Goal: Task Accomplishment & Management: Use online tool/utility

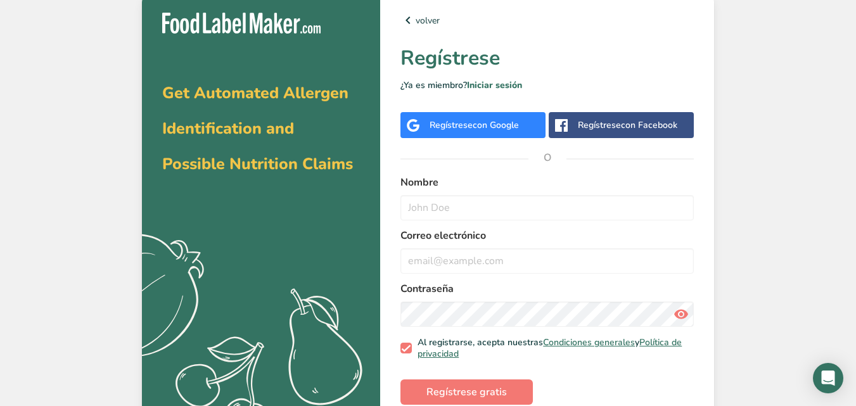
scroll to position [23, 0]
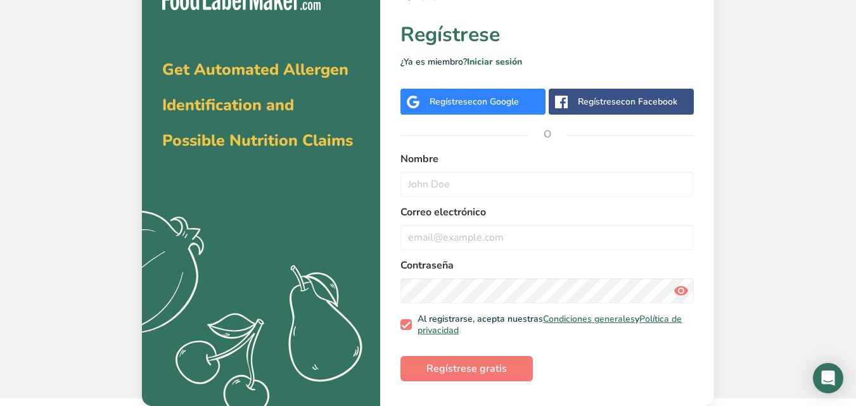
click at [460, 101] on div "Regístrese con Google" at bounding box center [474, 101] width 89 height 13
click at [473, 99] on span "con Google" at bounding box center [496, 102] width 46 height 12
click at [464, 105] on div "Regístrese con Google" at bounding box center [474, 101] width 89 height 13
click at [463, 100] on div "Regístrese con Google" at bounding box center [474, 101] width 89 height 13
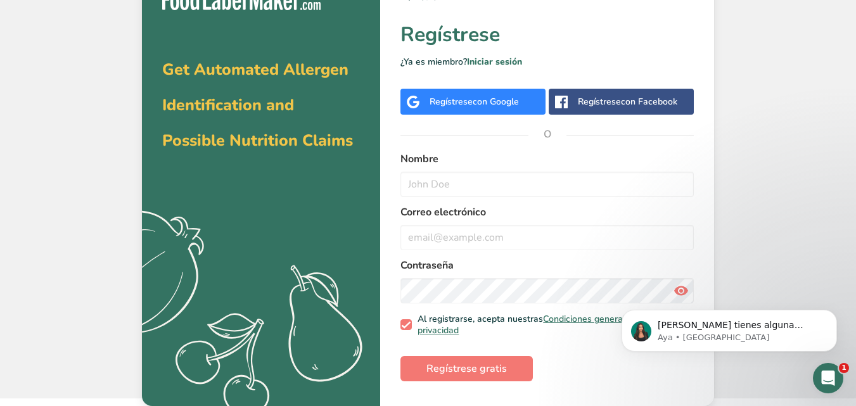
scroll to position [0, 0]
click at [477, 376] on button "Regístrese gratis" at bounding box center [467, 368] width 132 height 25
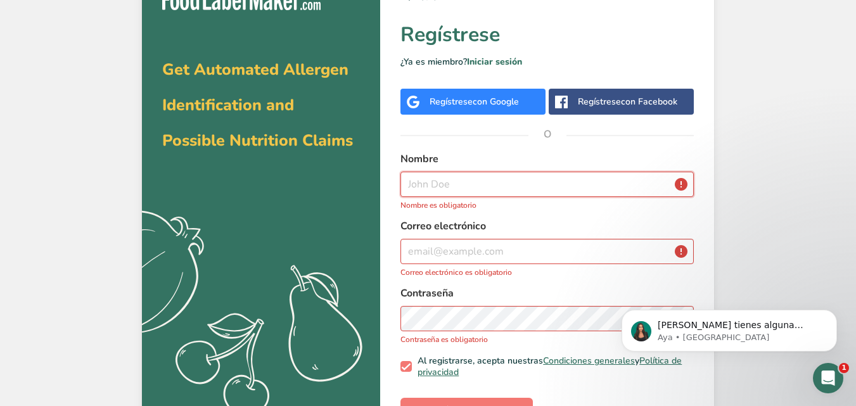
click at [511, 184] on input "text" at bounding box center [547, 184] width 293 height 25
click at [533, 177] on input "text" at bounding box center [547, 184] width 293 height 25
click at [559, 171] on div "Nombre Nombre es obligatorio" at bounding box center [547, 181] width 293 height 60
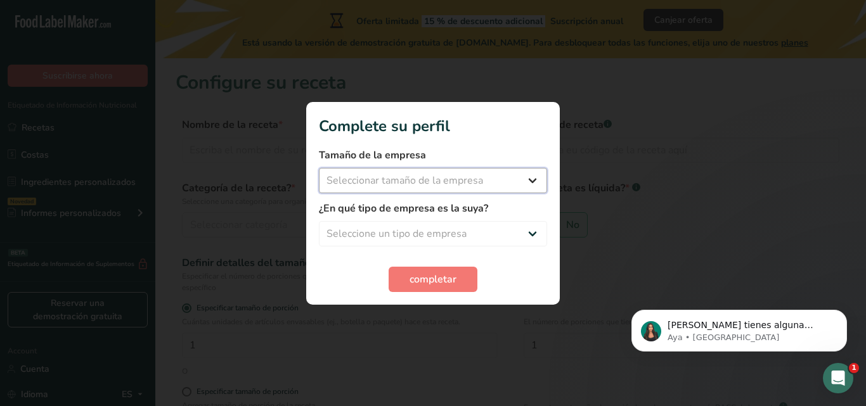
click at [368, 174] on select "Seleccionar tamaño de la empresa Menos de 10 empleados De 10 a 50 empleados De …" at bounding box center [433, 180] width 228 height 25
select select "1"
click at [319, 168] on select "Seleccionar tamaño de la empresa Menos de 10 empleados De 10 a 50 empleados De …" at bounding box center [433, 180] width 228 height 25
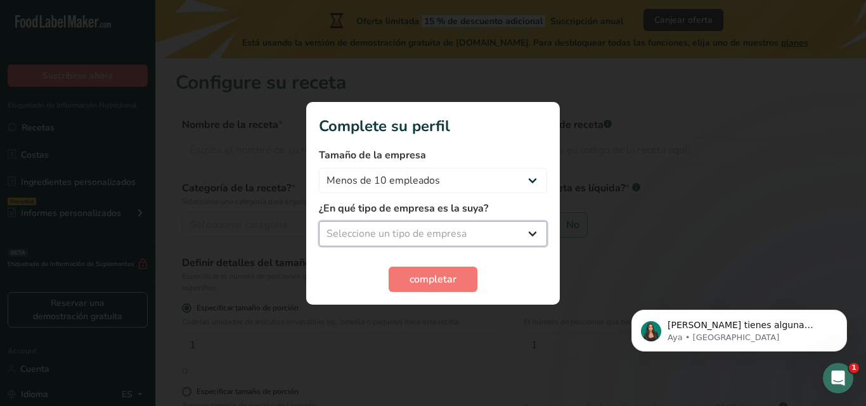
click at [441, 238] on select "Seleccione un tipo de empresa Fabricante de alimentos envasados Restaurante y c…" at bounding box center [433, 233] width 228 height 25
select select "8"
click at [319, 221] on select "Seleccione un tipo de empresa Fabricante de alimentos envasados Restaurante y c…" at bounding box center [433, 233] width 228 height 25
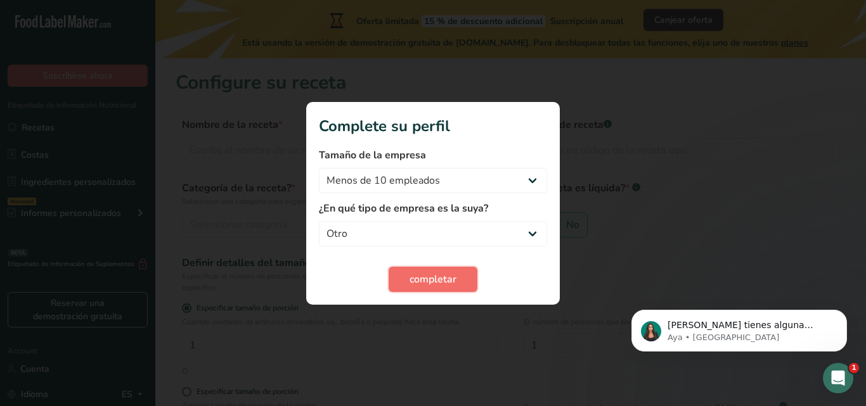
click at [466, 283] on button "completar" at bounding box center [433, 279] width 89 height 25
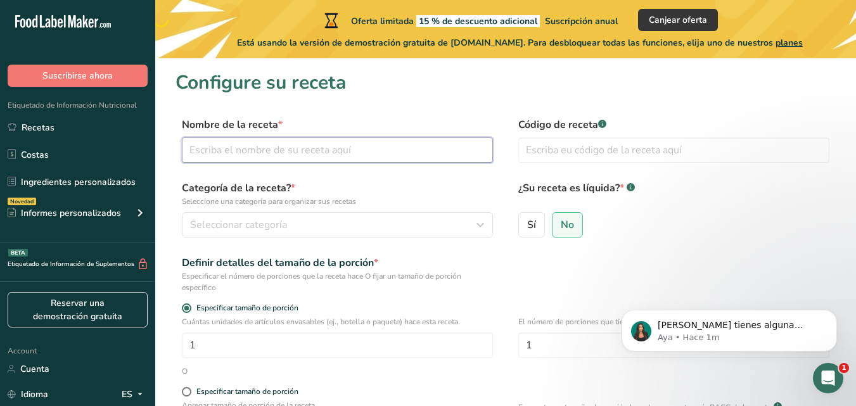
click at [352, 151] on input "text" at bounding box center [337, 150] width 311 height 25
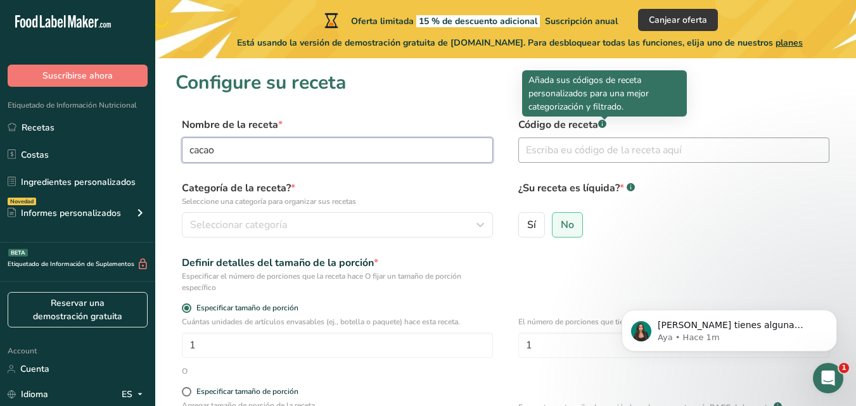
type input "cacao"
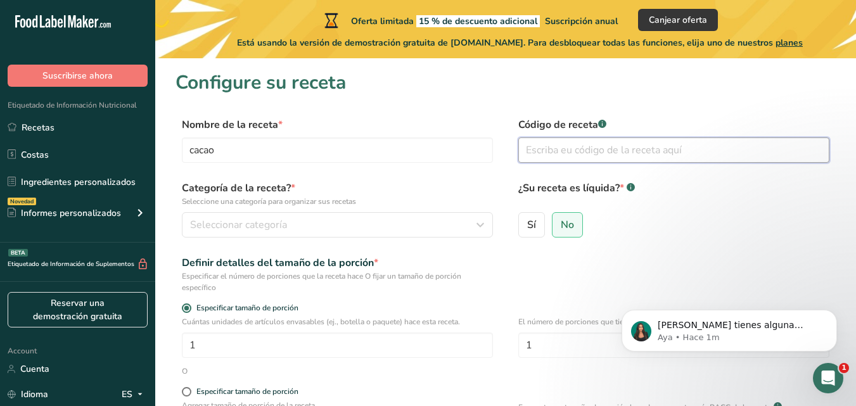
click at [576, 152] on input "text" at bounding box center [673, 150] width 311 height 25
type input "090"
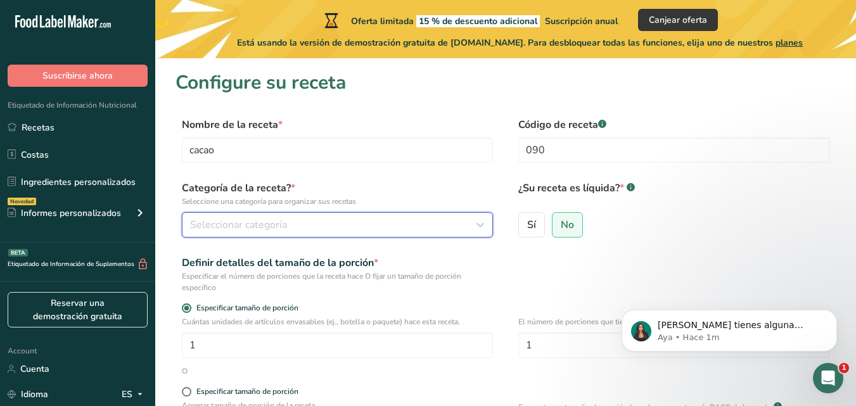
click at [254, 228] on span "Seleccionar categoría" at bounding box center [238, 224] width 97 height 15
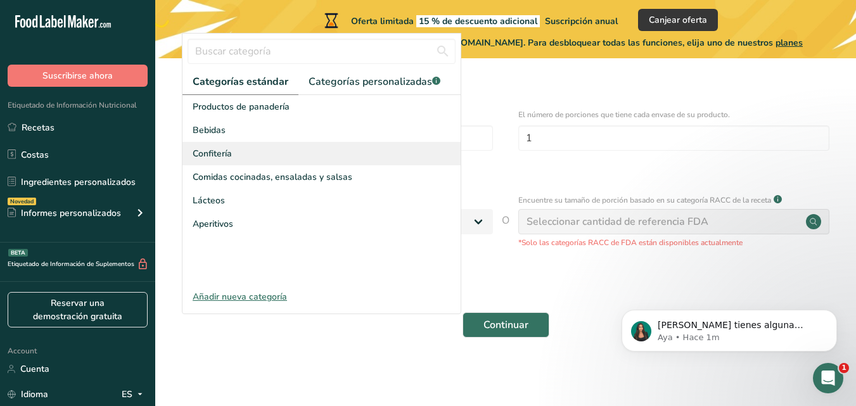
scroll to position [144, 0]
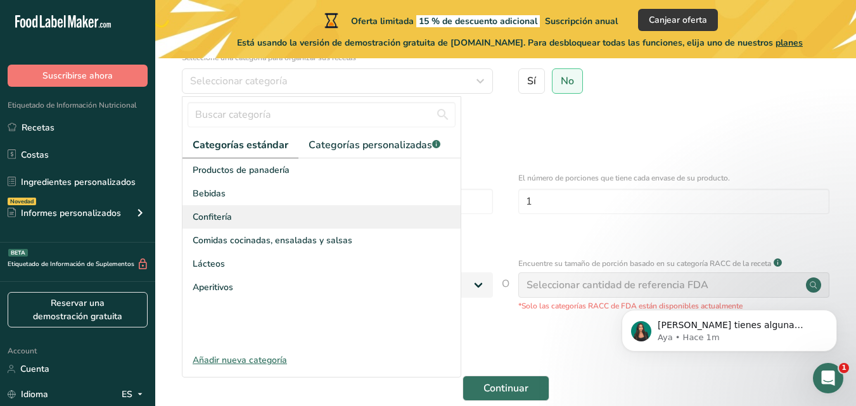
click at [236, 216] on div "Confitería" at bounding box center [322, 216] width 278 height 23
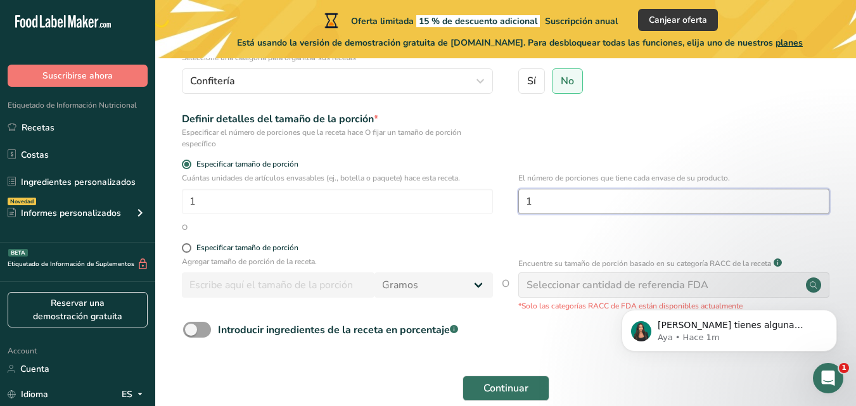
click at [675, 205] on input "1" at bounding box center [673, 201] width 311 height 25
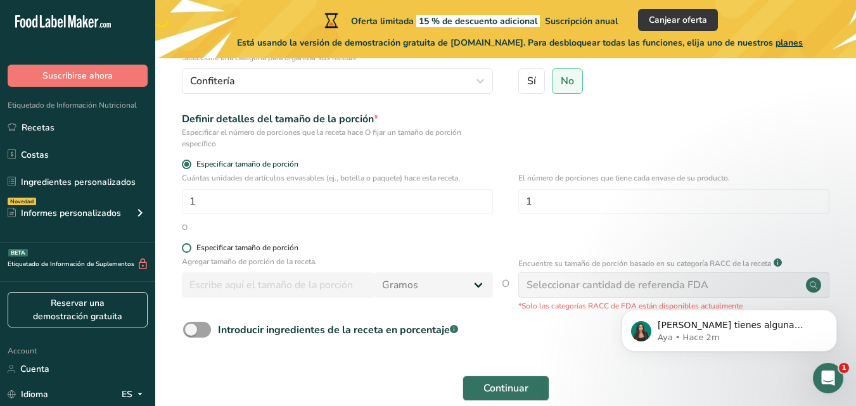
click at [184, 249] on span at bounding box center [187, 248] width 10 height 10
click at [184, 249] on input "Especificar tamaño de porción" at bounding box center [186, 248] width 8 height 8
radio input "true"
radio input "false"
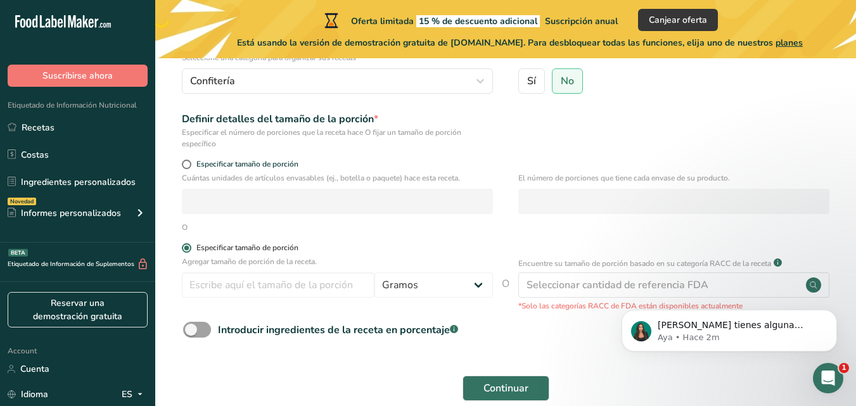
click at [184, 249] on span at bounding box center [187, 248] width 10 height 10
click at [184, 249] on input "Especificar tamaño de porción" at bounding box center [186, 248] width 8 height 8
click at [185, 228] on div "O" at bounding box center [185, 227] width 6 height 11
click at [297, 288] on input "number" at bounding box center [278, 285] width 193 height 25
click at [452, 293] on select "Gramos kg mg mcg libras onza [GEOGRAPHIC_DATA] mL onza líquida [GEOGRAPHIC_DATA…" at bounding box center [434, 285] width 119 height 25
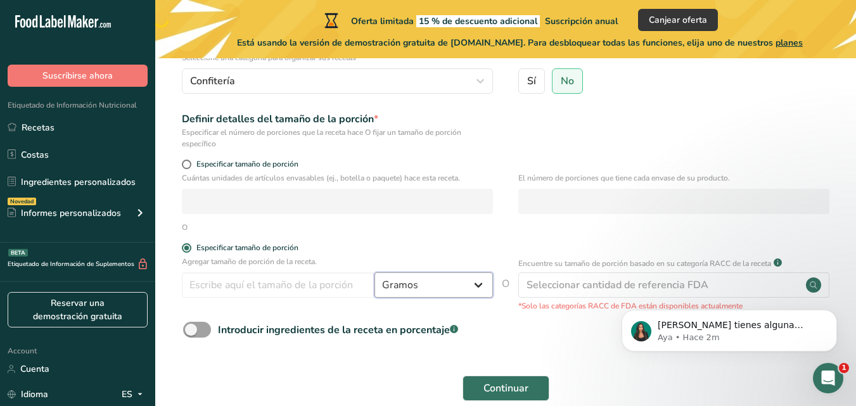
click at [375, 273] on select "Gramos kg mg mcg libras onza [GEOGRAPHIC_DATA] mL onza líquida [GEOGRAPHIC_DATA…" at bounding box center [434, 285] width 119 height 25
click at [290, 283] on input "number" at bounding box center [278, 285] width 193 height 25
type input "280"
click at [468, 353] on form "Nombre de la receta * cacao Código de receta .a-a{fill:#347362;}.b-a{fill:#fff;…" at bounding box center [506, 190] width 660 height 435
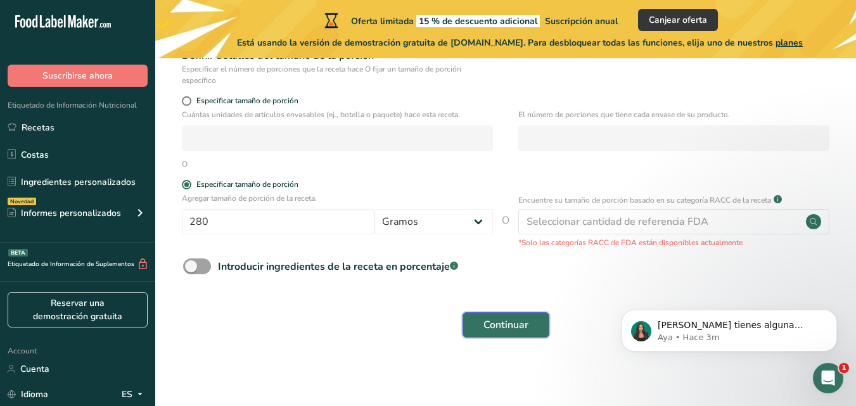
click at [512, 333] on button "Continuar" at bounding box center [506, 324] width 87 height 25
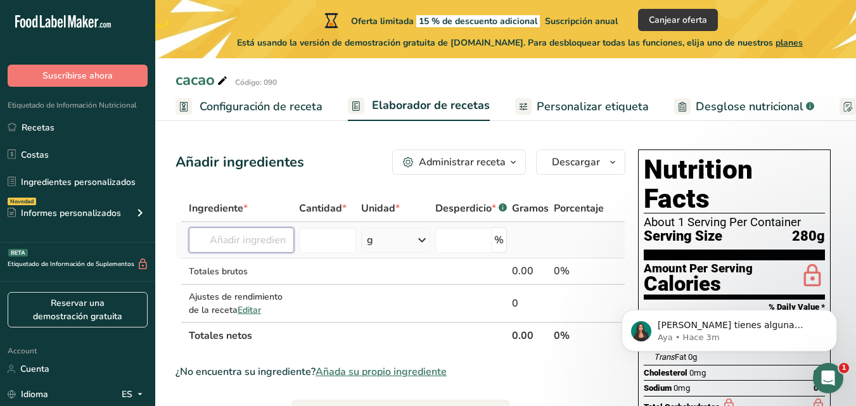
click at [252, 243] on input "text" at bounding box center [241, 240] width 105 height 25
click at [242, 244] on input "text" at bounding box center [241, 240] width 105 height 25
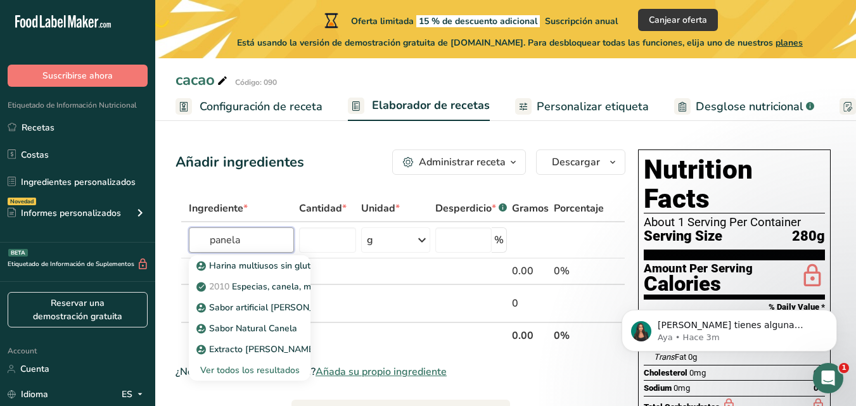
type input "panela"
click at [380, 345] on th "Totales netos" at bounding box center [347, 335] width 323 height 27
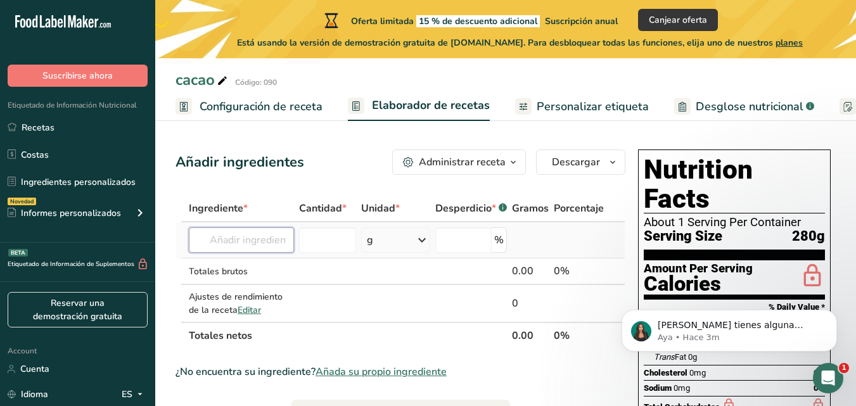
click at [275, 243] on input "text" at bounding box center [241, 240] width 105 height 25
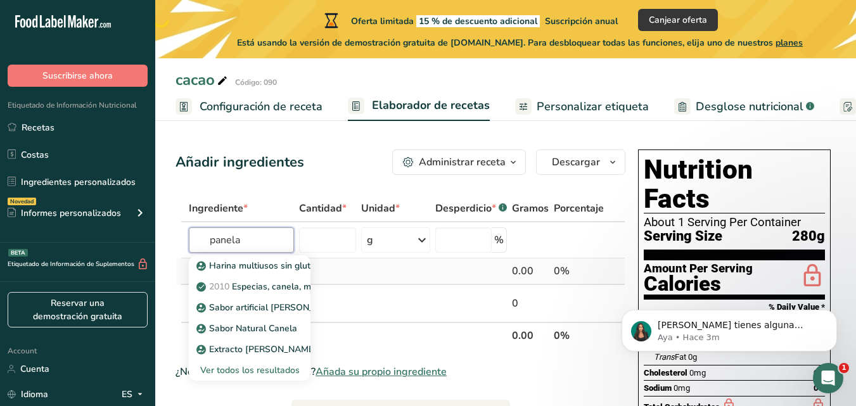
type input "panela"
click at [255, 288] on p "2010 Especias, canela, molida." at bounding box center [266, 286] width 134 height 13
type input "Spices, cinnamon, ground"
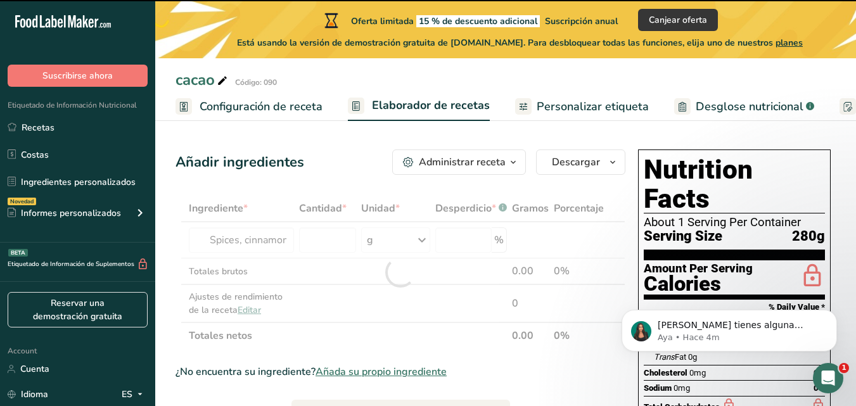
type input "0"
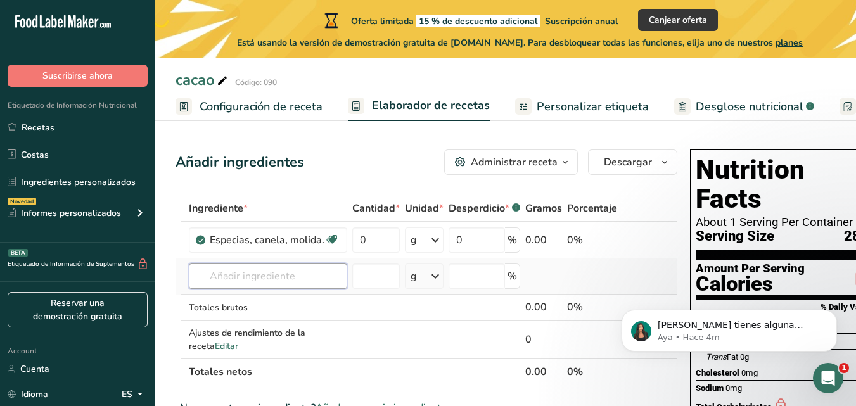
click at [313, 271] on input "text" at bounding box center [268, 276] width 158 height 25
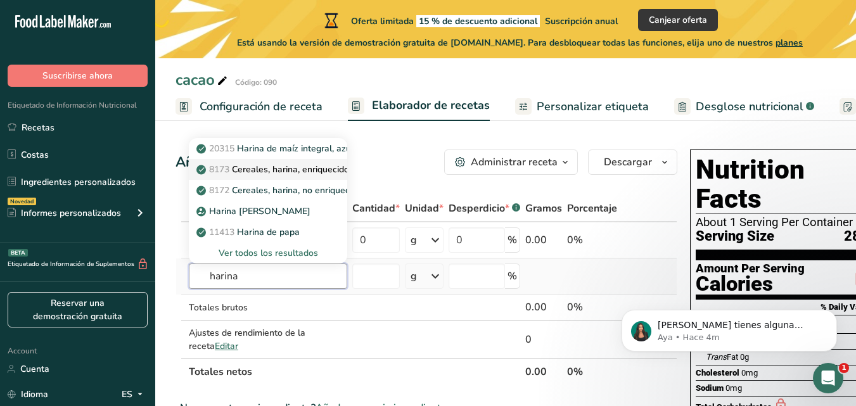
type input "harina"
click at [330, 167] on p "8173 Cereales, harina, enriquecidos, cocidos con agua, con sal" at bounding box center [330, 169] width 263 height 13
type input "Cereals, [PERSON_NAME], enriched, cooked with water, with salt"
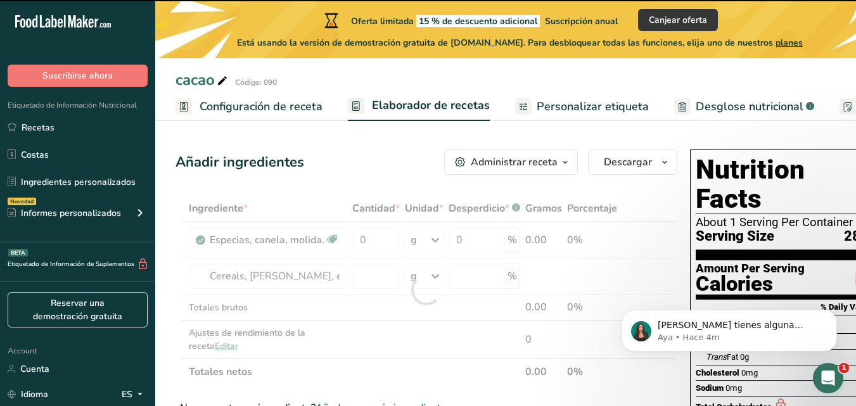
type input "0"
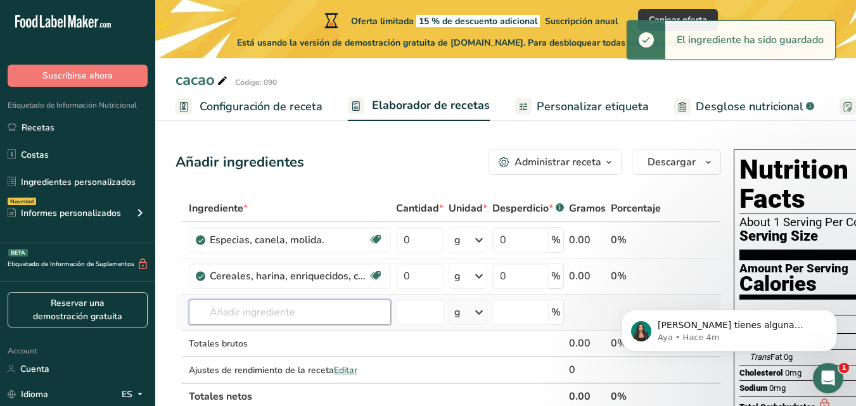
click at [320, 316] on input "text" at bounding box center [290, 312] width 202 height 25
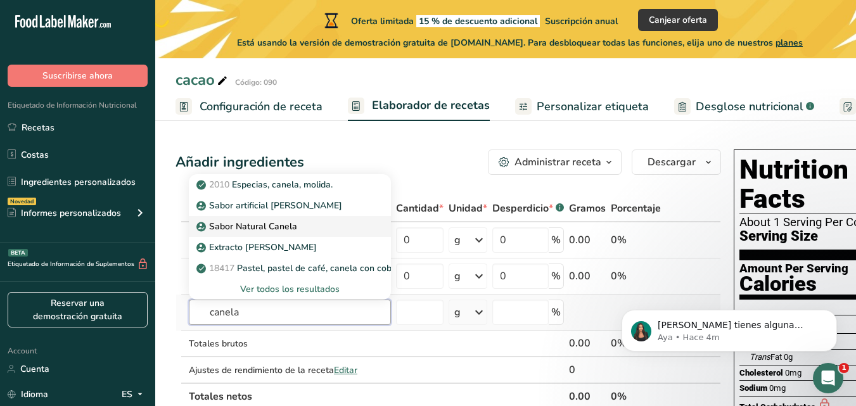
type input "canela"
click at [299, 229] on div "Sabor Natural Canela" at bounding box center [280, 226] width 162 height 13
type input "Cinnamon Natural Flavor"
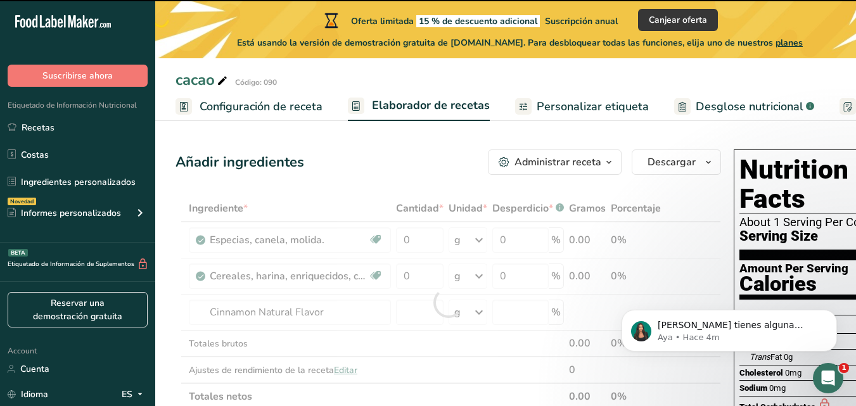
type input "0"
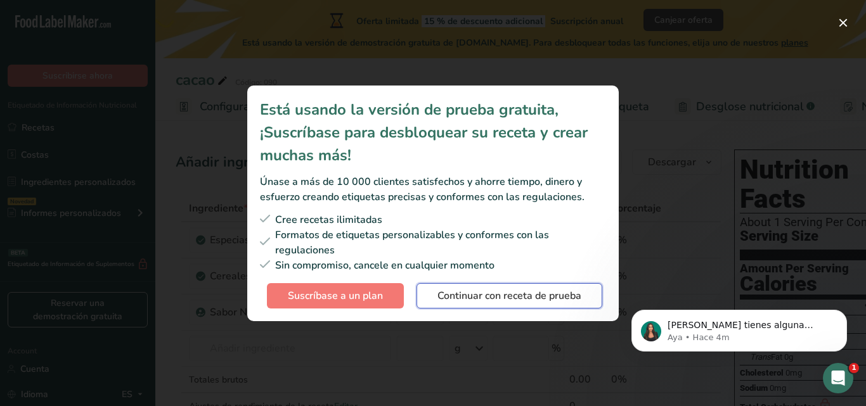
click at [555, 299] on span "Continuar con receta de prueba" at bounding box center [509, 295] width 144 height 15
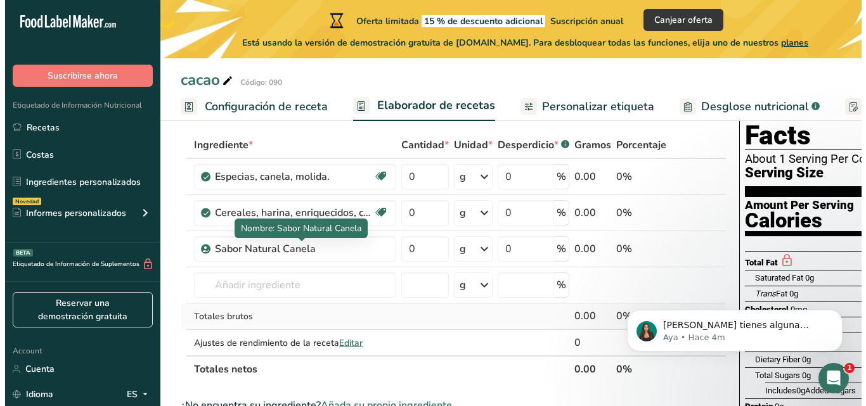
scroll to position [127, 0]
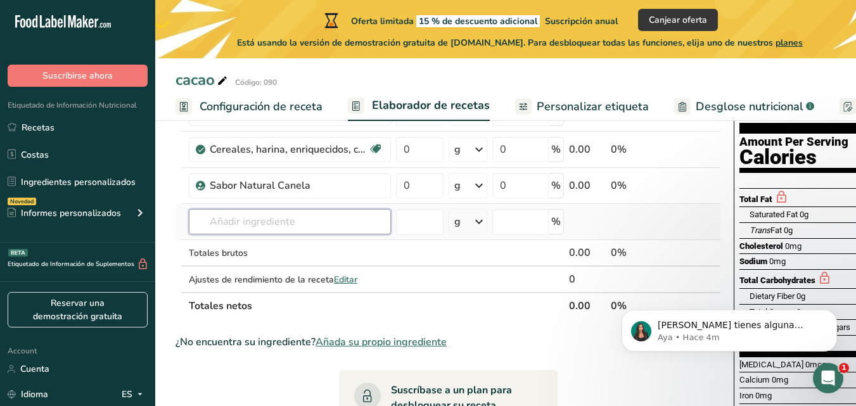
click at [297, 222] on input "text" at bounding box center [290, 221] width 202 height 25
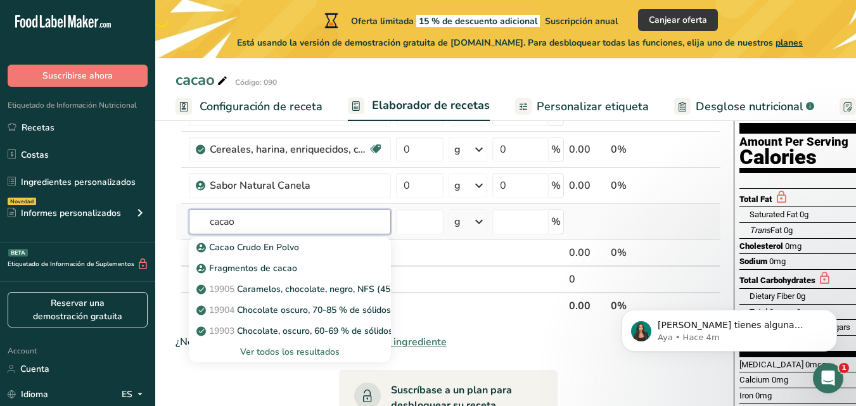
type input "cacao"
click at [308, 355] on div "Ver todos los resultados" at bounding box center [290, 351] width 182 height 13
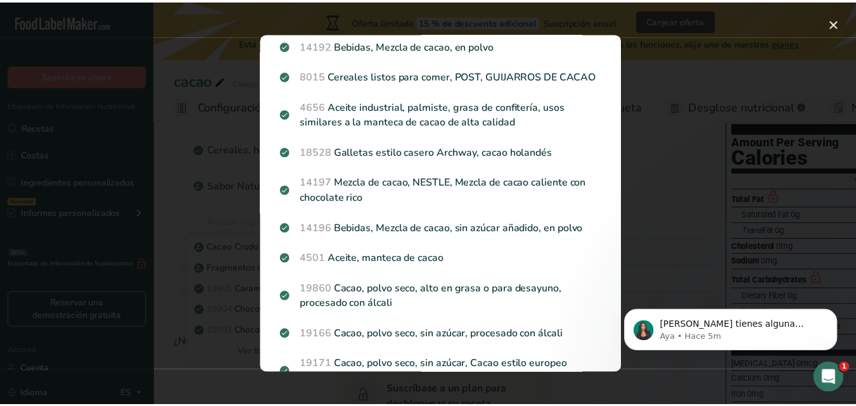
scroll to position [697, 0]
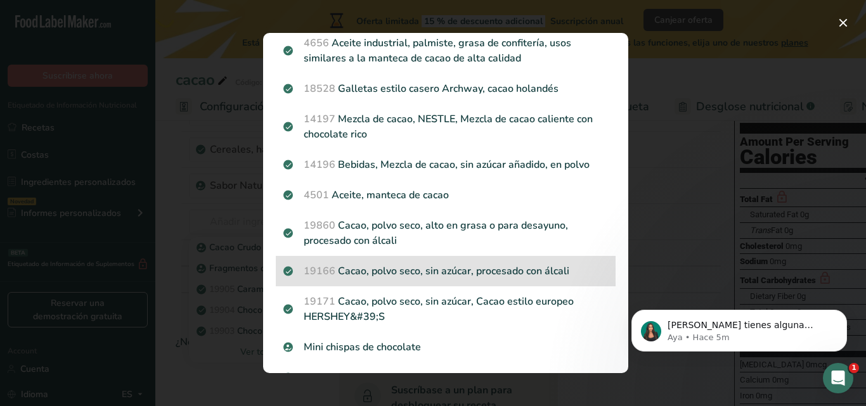
click at [462, 279] on p "19166 Cacao, polvo seco, sin azúcar, procesado con álcali" at bounding box center [445, 271] width 325 height 15
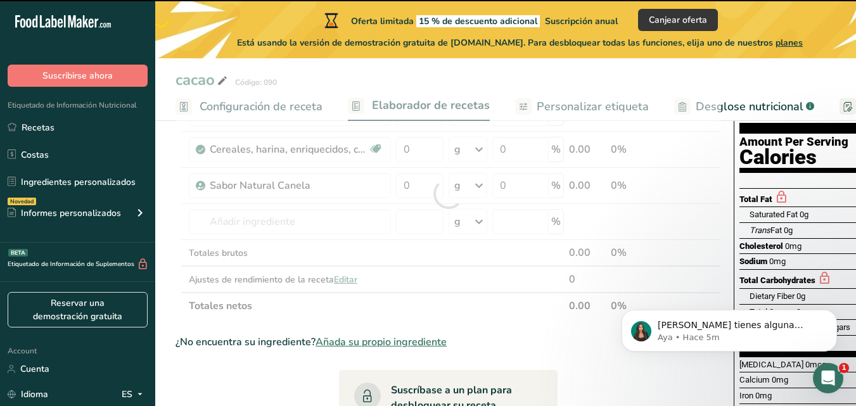
type input "0"
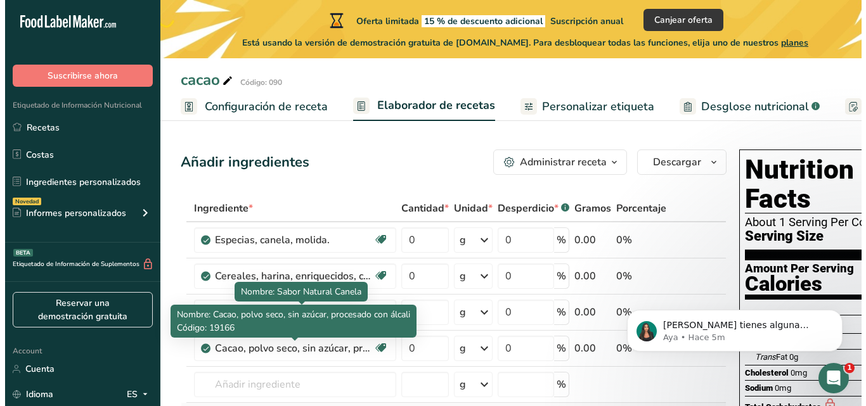
scroll to position [63, 0]
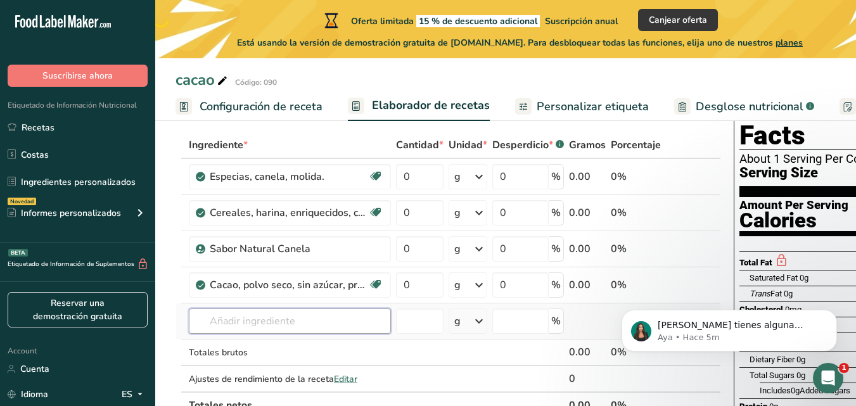
click at [281, 312] on input "text" at bounding box center [290, 321] width 202 height 25
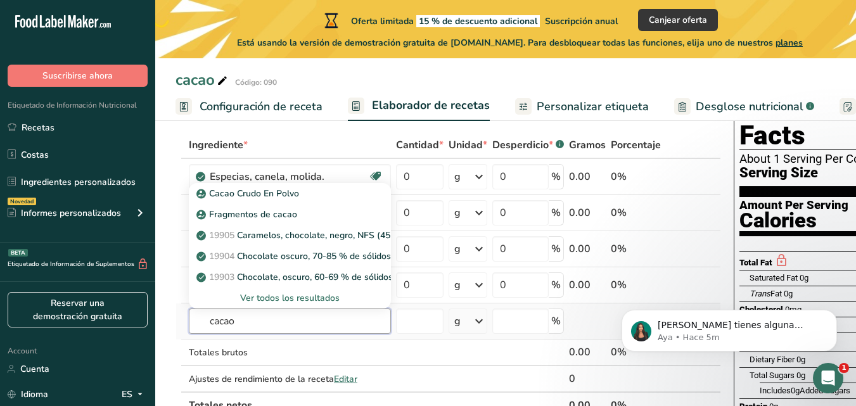
type input "cacao"
click at [314, 297] on div "Ver todos los resultados" at bounding box center [290, 298] width 182 height 13
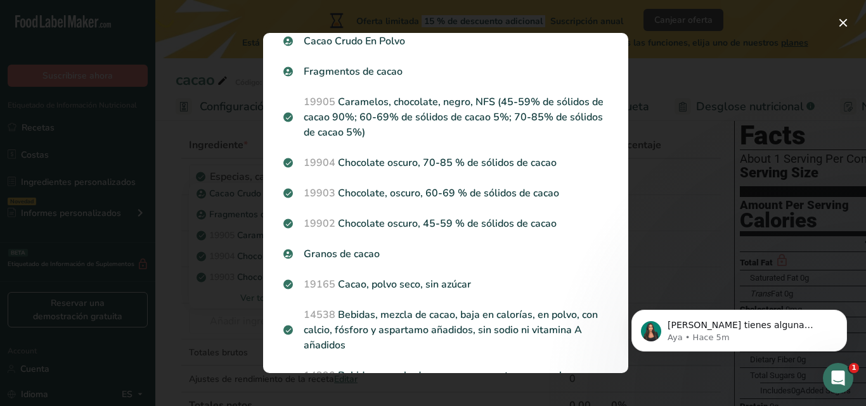
scroll to position [0, 0]
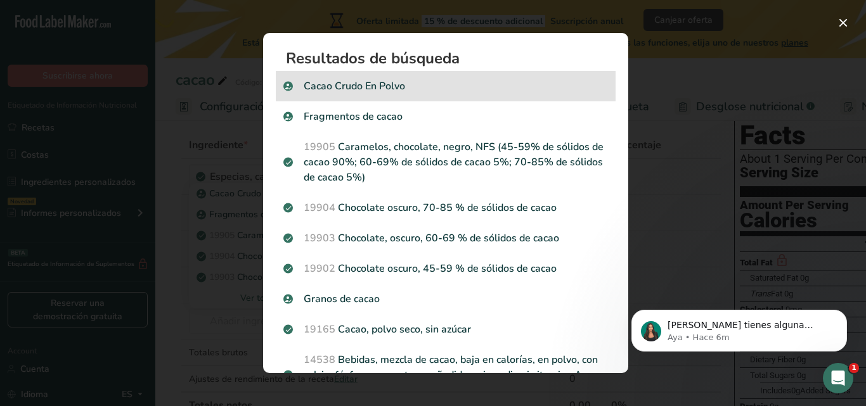
click at [376, 87] on p "Cacao Crudo En Polvo" at bounding box center [445, 86] width 325 height 15
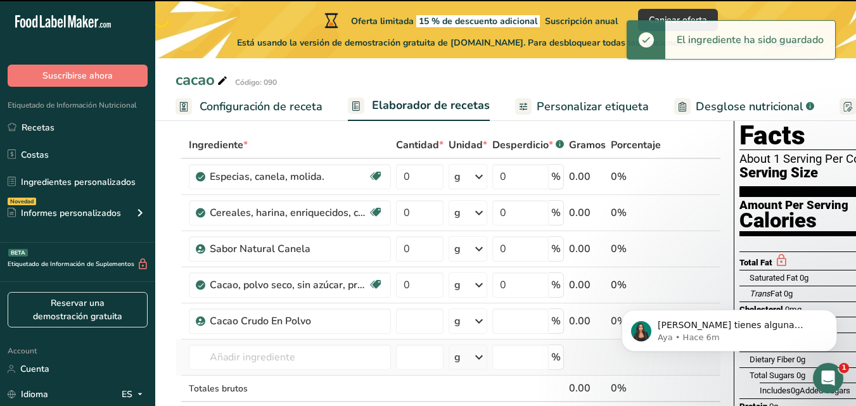
type input "0"
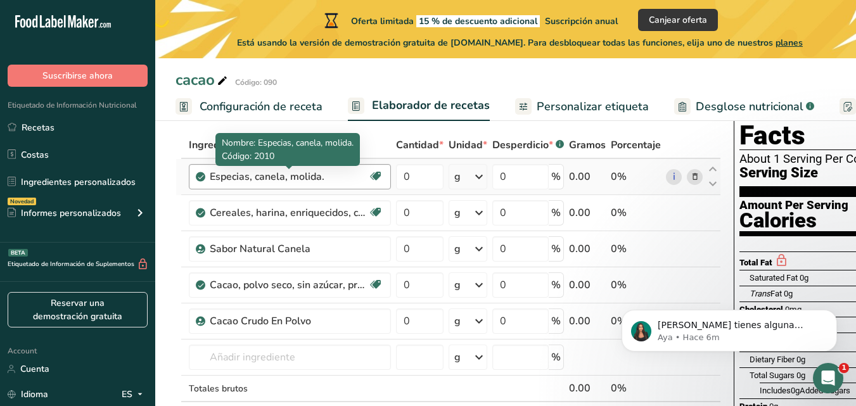
click at [338, 177] on div "Especias, canela, molida." at bounding box center [289, 176] width 158 height 15
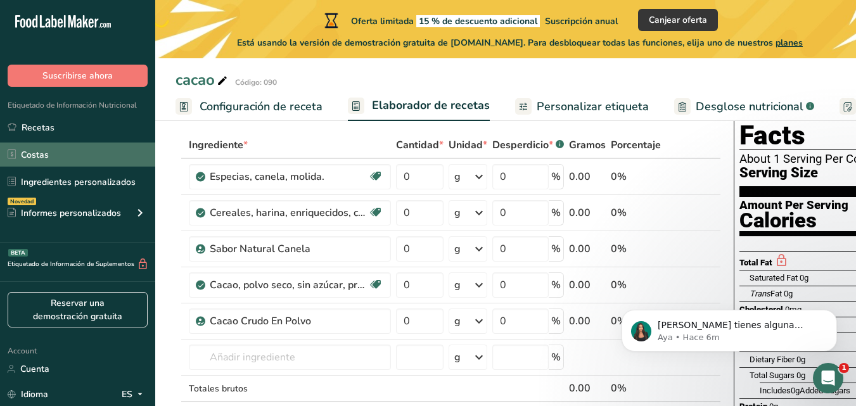
drag, startPoint x: 335, startPoint y: 178, endPoint x: 128, endPoint y: 153, distance: 208.7
click at [128, 153] on div ".a-20{fill:#fff;} Suscribirse ahora Etiquetado de Información Nutricional Recet…" at bounding box center [428, 385] width 856 height 897
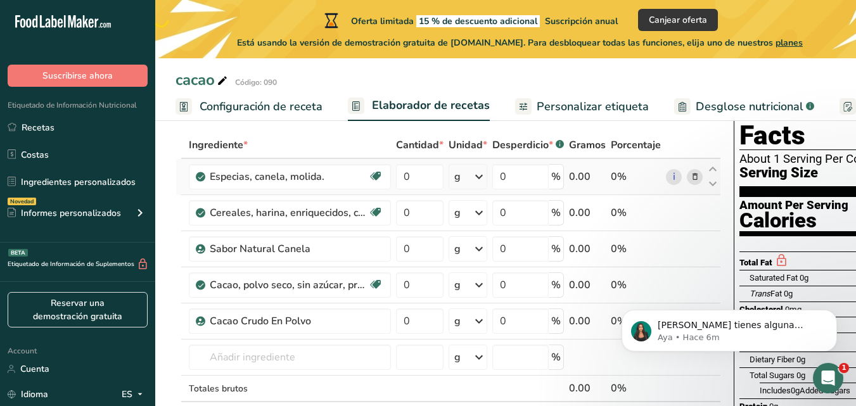
click at [697, 181] on icon at bounding box center [695, 177] width 9 height 13
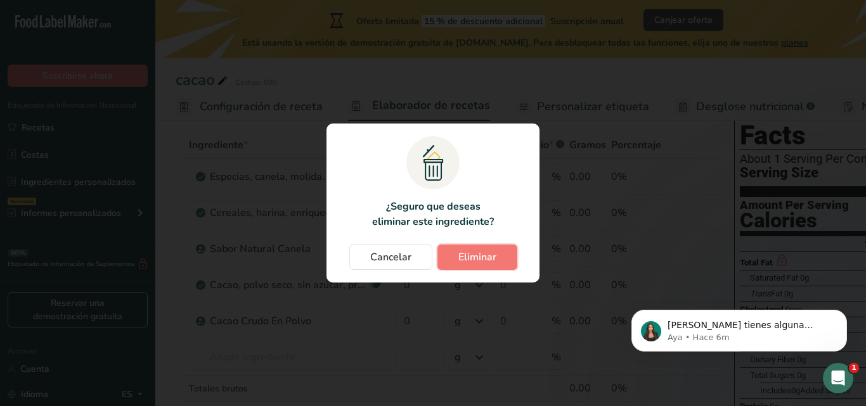
click at [462, 259] on span "Eliminar" at bounding box center [477, 257] width 38 height 15
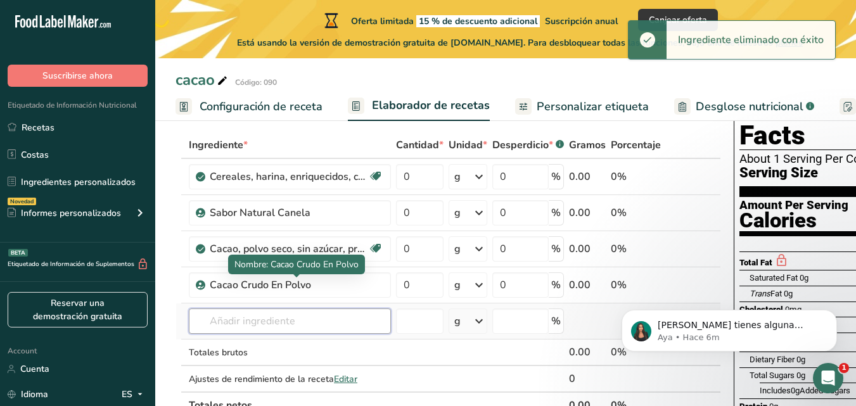
click at [326, 316] on input "text" at bounding box center [290, 321] width 202 height 25
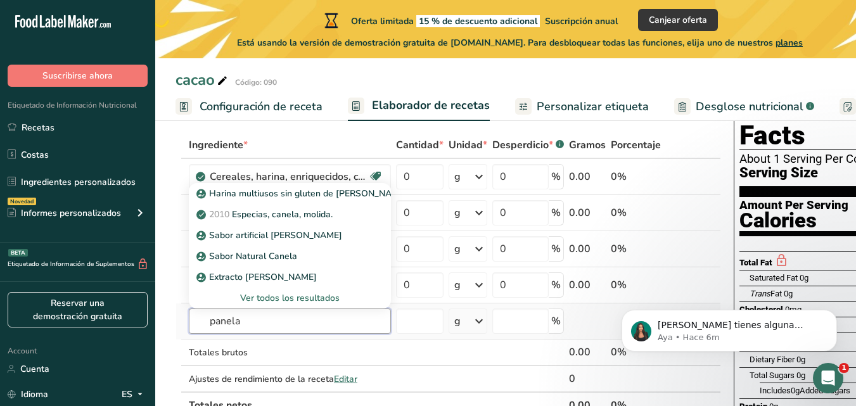
type input "panela"
click at [324, 302] on div "Ver todos los resultados" at bounding box center [290, 298] width 182 height 13
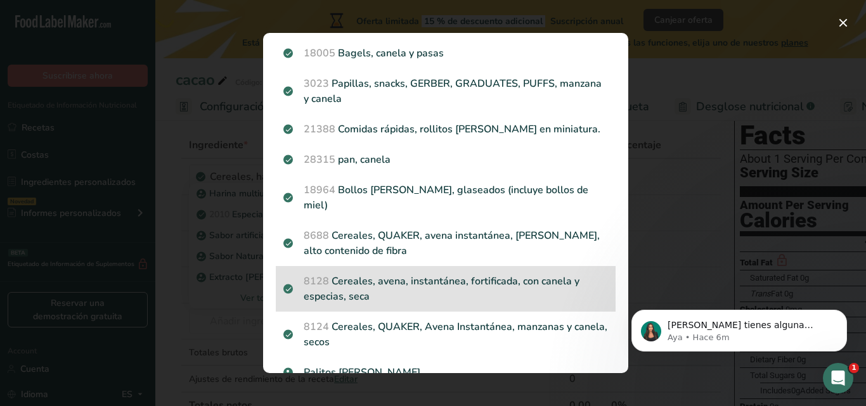
scroll to position [1262, 0]
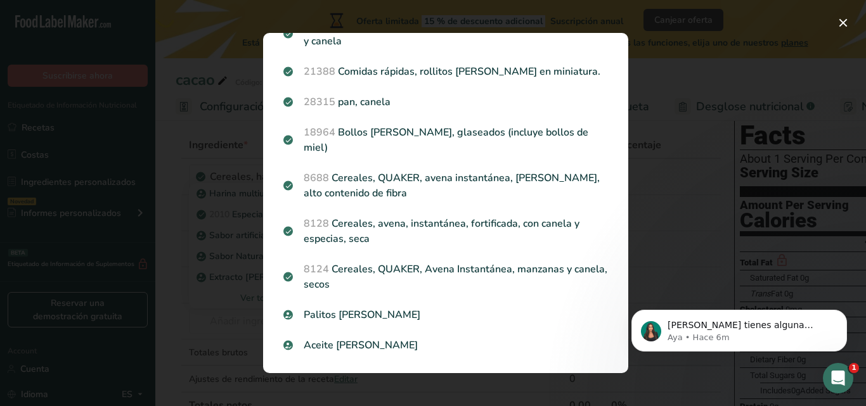
click at [693, 134] on div "Search results modal" at bounding box center [433, 203] width 866 height 406
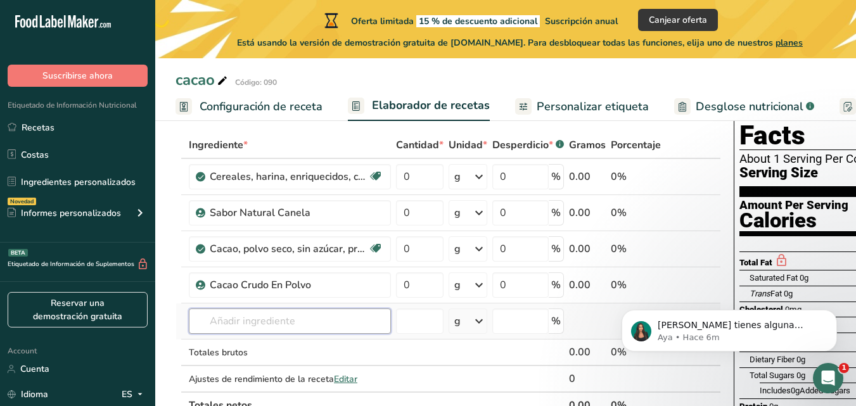
click at [283, 316] on input "text" at bounding box center [290, 321] width 202 height 25
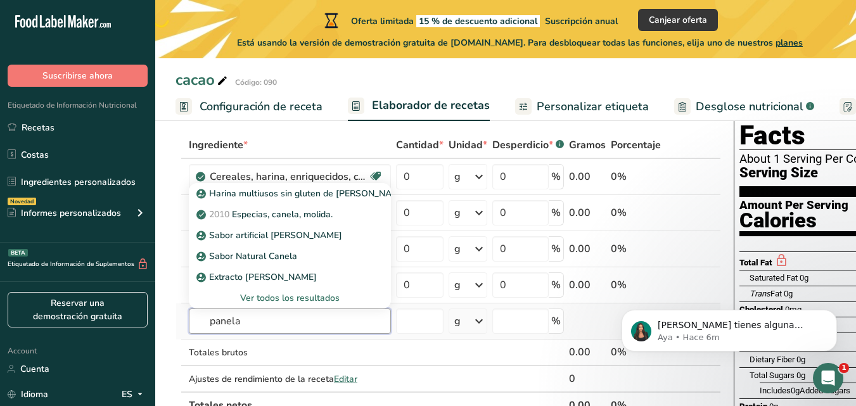
type input "panela"
click at [284, 295] on div "Ver todos los resultados" at bounding box center [290, 298] width 182 height 13
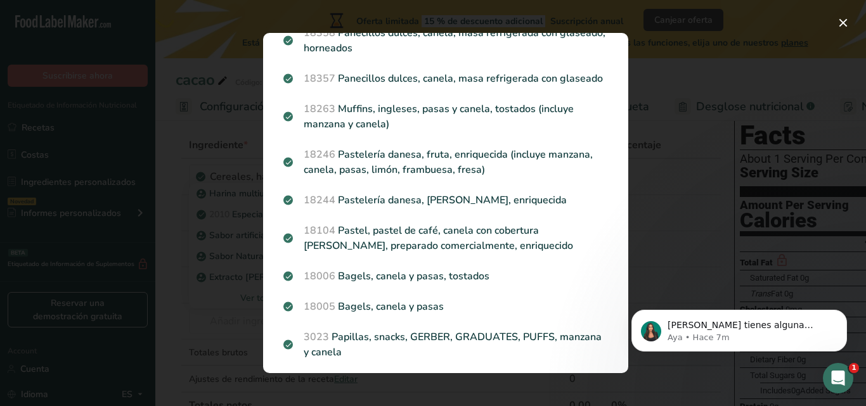
scroll to position [1141, 0]
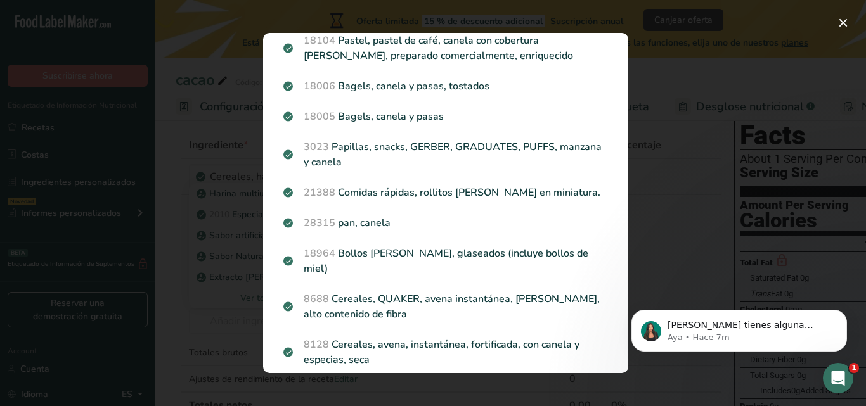
click at [225, 172] on div "Search results modal" at bounding box center [433, 203] width 866 height 406
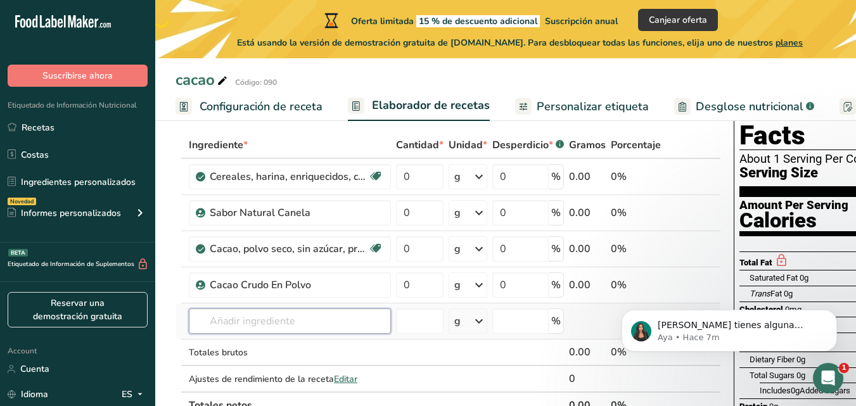
click at [273, 331] on input "text" at bounding box center [290, 321] width 202 height 25
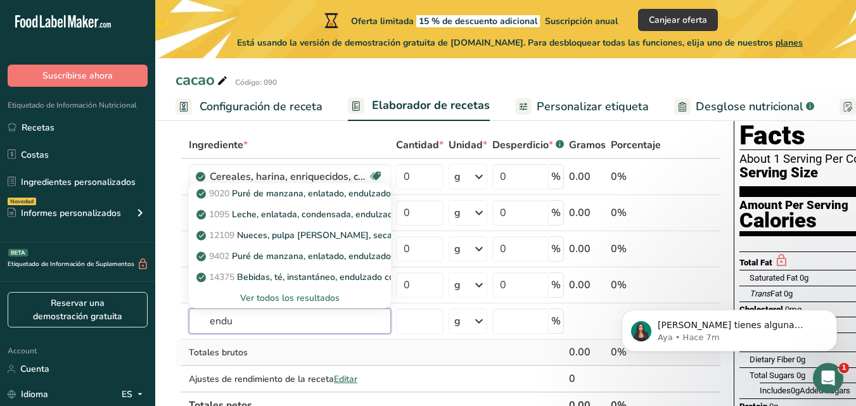
type input "endu"
drag, startPoint x: 295, startPoint y: 317, endPoint x: 205, endPoint y: 317, distance: 90.6
click at [205, 317] on input "endulz" at bounding box center [290, 321] width 202 height 25
type input "caña"
click at [281, 294] on div "Ver todos los resultados" at bounding box center [290, 298] width 182 height 13
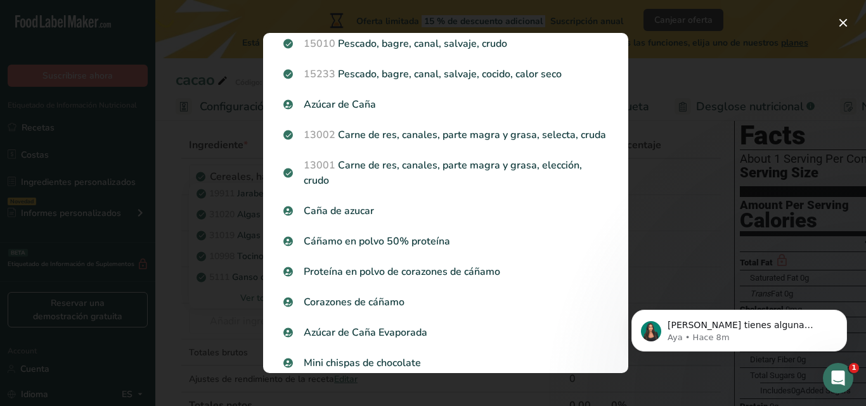
scroll to position [446, 0]
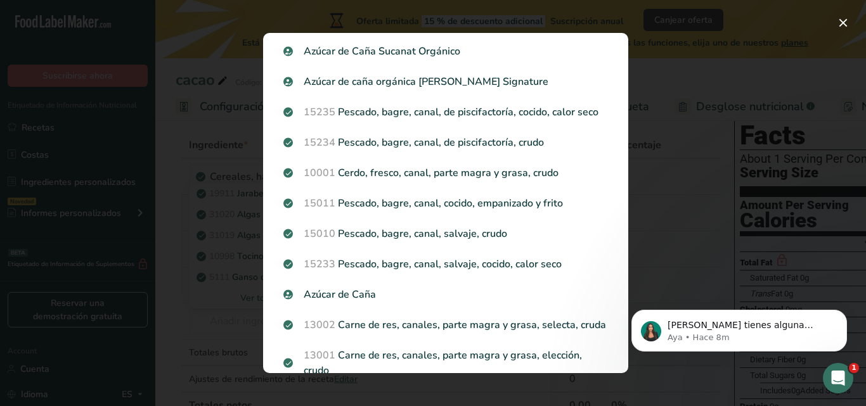
click at [227, 268] on div "Search results modal" at bounding box center [433, 203] width 866 height 406
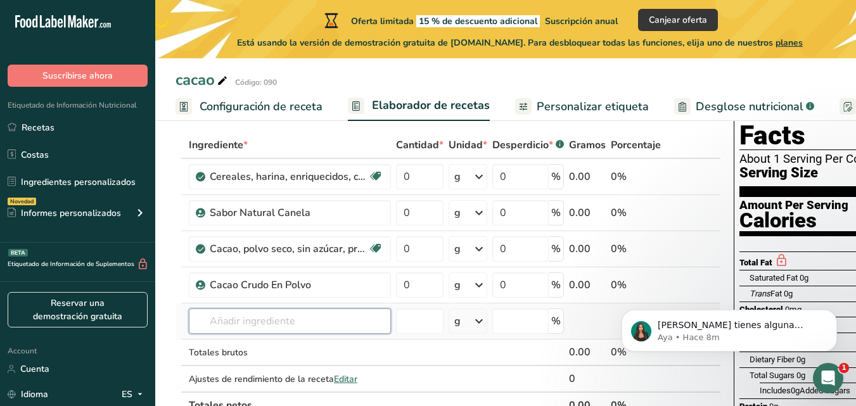
click at [266, 316] on input "text" at bounding box center [290, 321] width 202 height 25
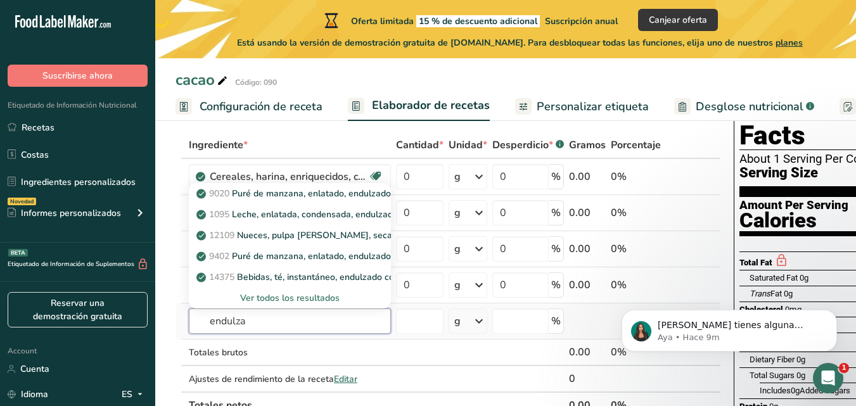
type input "endulza"
click at [286, 295] on div "Ver todos los resultados" at bounding box center [290, 298] width 182 height 13
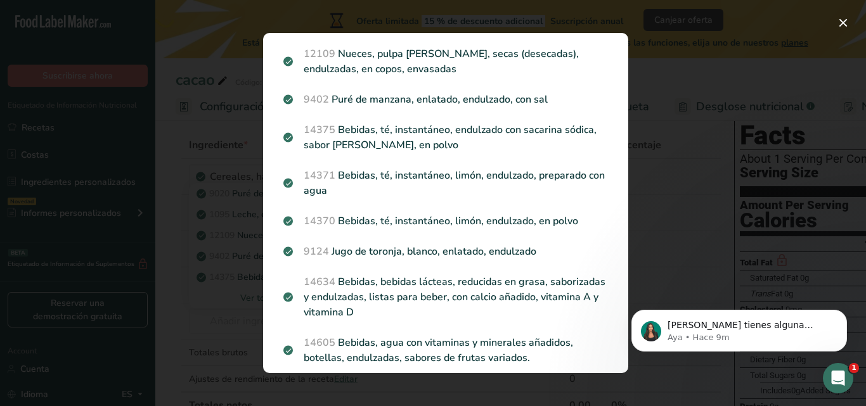
scroll to position [0, 0]
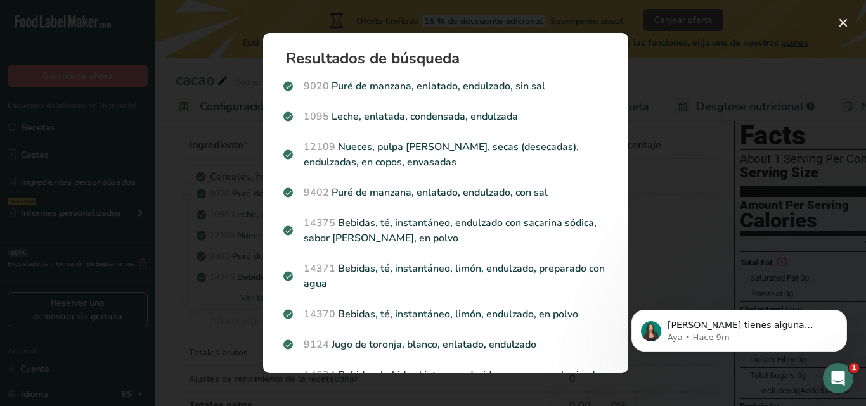
click at [245, 341] on div "Resultados de búsqueda 9020 Puré de manzana, enlatado, endulzado, sin sal 1095 …" at bounding box center [446, 203] width 406 height 381
click at [676, 191] on div "Search results modal" at bounding box center [433, 203] width 866 height 406
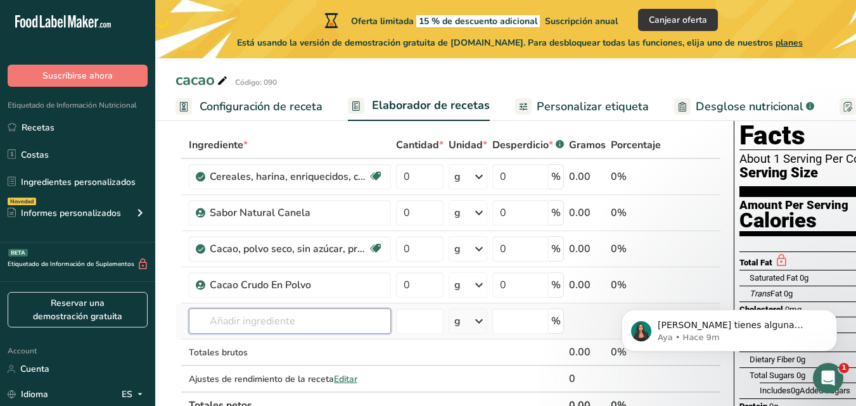
click at [288, 325] on input "text" at bounding box center [290, 321] width 202 height 25
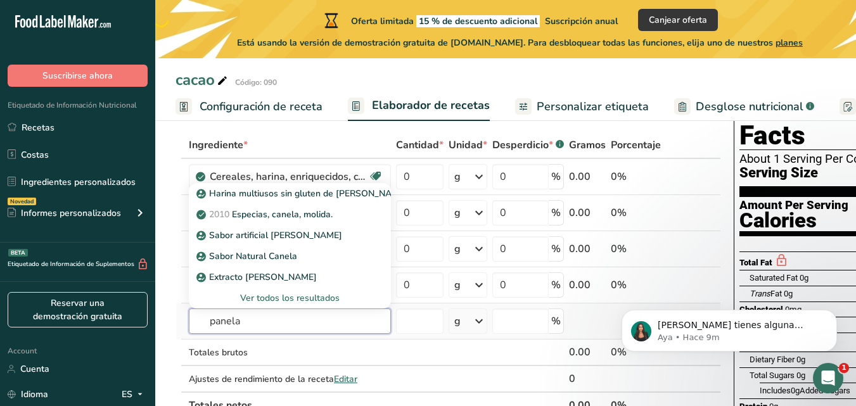
type input "panela"
click at [297, 296] on div "Ver todos los resultados" at bounding box center [290, 298] width 182 height 13
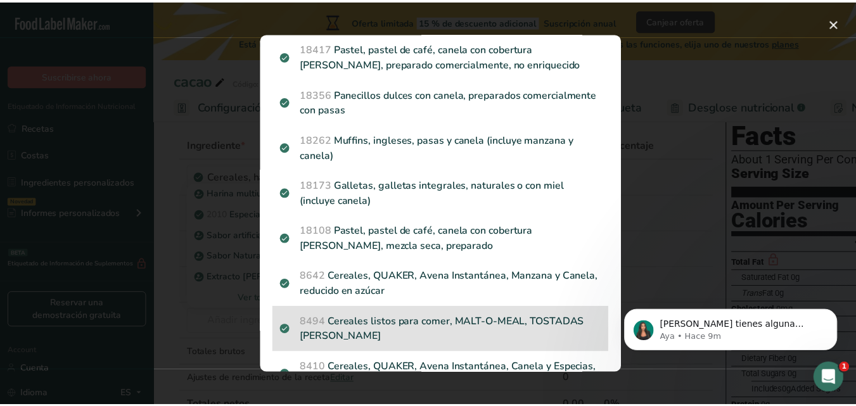
scroll to position [254, 0]
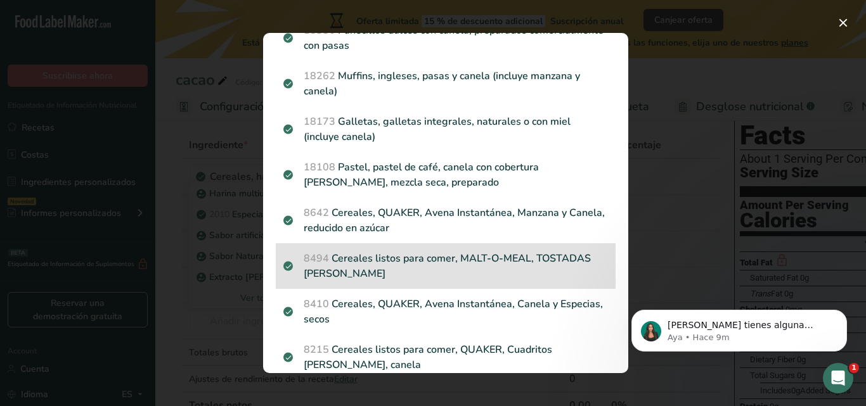
click at [441, 348] on p "8215 Cereales listos para comer, QUAKER, Cuadritos [PERSON_NAME], canela" at bounding box center [445, 357] width 325 height 30
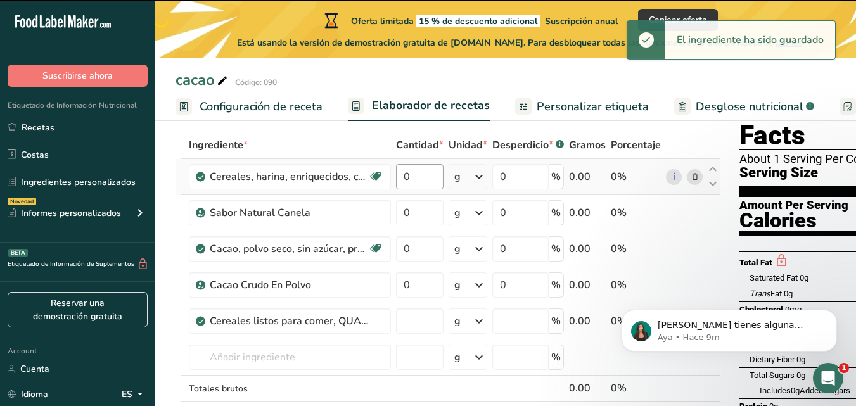
type input "0"
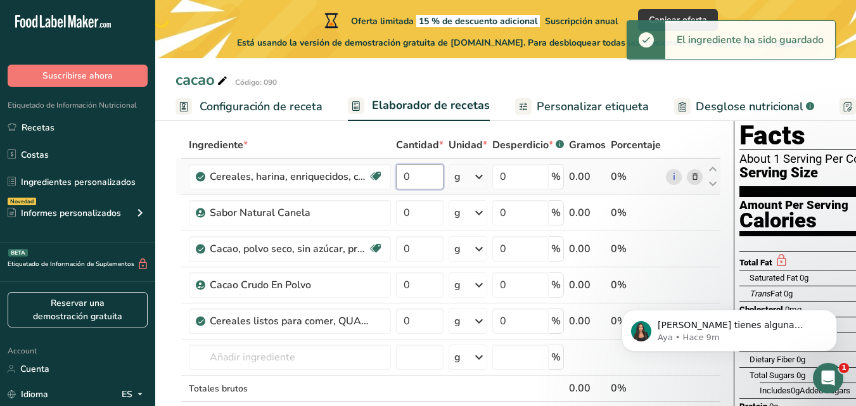
click at [413, 176] on input "0" at bounding box center [420, 176] width 48 height 25
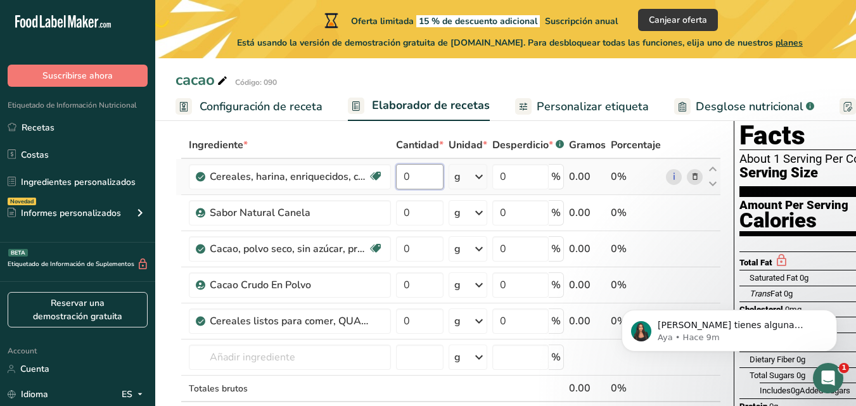
drag, startPoint x: 431, startPoint y: 172, endPoint x: 397, endPoint y: 172, distance: 34.2
click at [397, 172] on input "0" at bounding box center [420, 176] width 48 height 25
type input "100"
click at [607, 202] on div "Ingrediente * Cantidad * Unidad * Desperdicio * .a-a{fill:#347362;}.b-a{fill:#f…" at bounding box center [449, 293] width 546 height 323
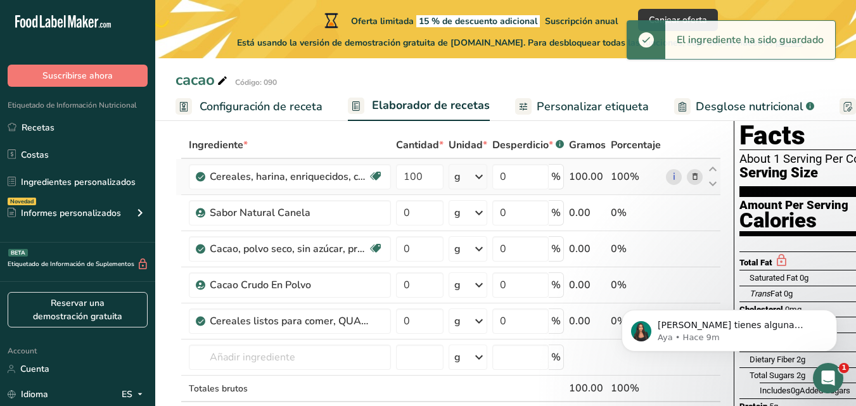
click at [551, 181] on div "0 %" at bounding box center [528, 176] width 72 height 25
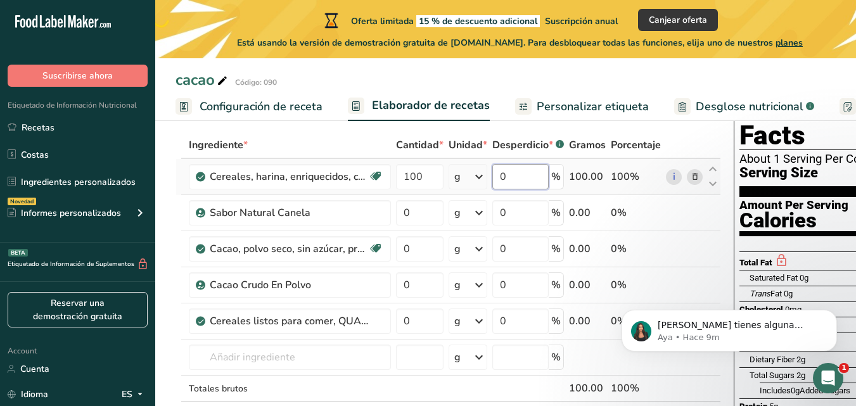
drag, startPoint x: 521, startPoint y: 176, endPoint x: 499, endPoint y: 178, distance: 22.3
click at [499, 178] on input "0" at bounding box center [520, 176] width 56 height 25
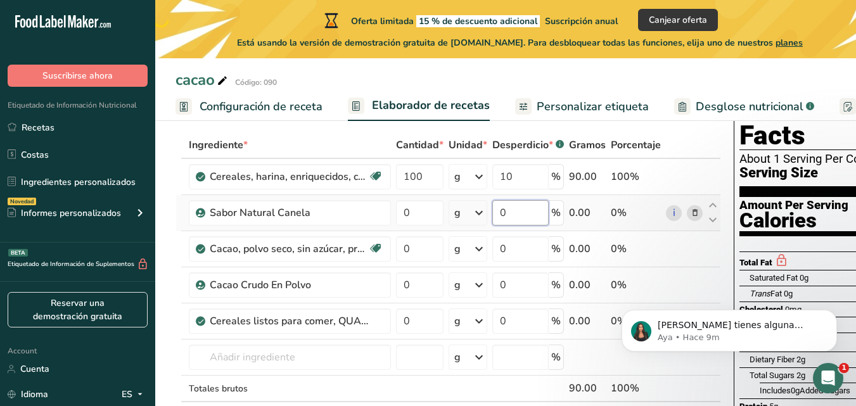
click at [514, 206] on div "Ingrediente * Cantidad * Unidad * Desperdicio * .a-a{fill:#347362;}.b-a{fill:#f…" at bounding box center [449, 293] width 546 height 323
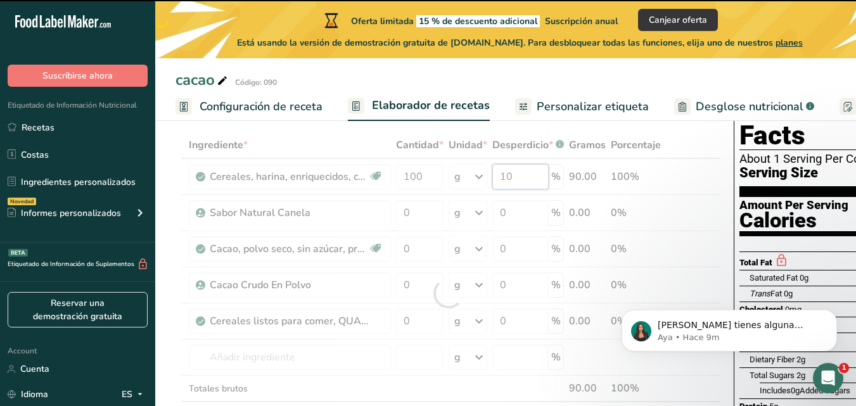
drag, startPoint x: 527, startPoint y: 177, endPoint x: 497, endPoint y: 177, distance: 29.8
click at [497, 177] on div "Ingrediente * Cantidad * Unidad * Desperdicio * .a-a{fill:#347362;}.b-a{fill:#f…" at bounding box center [449, 293] width 546 height 323
type input "9"
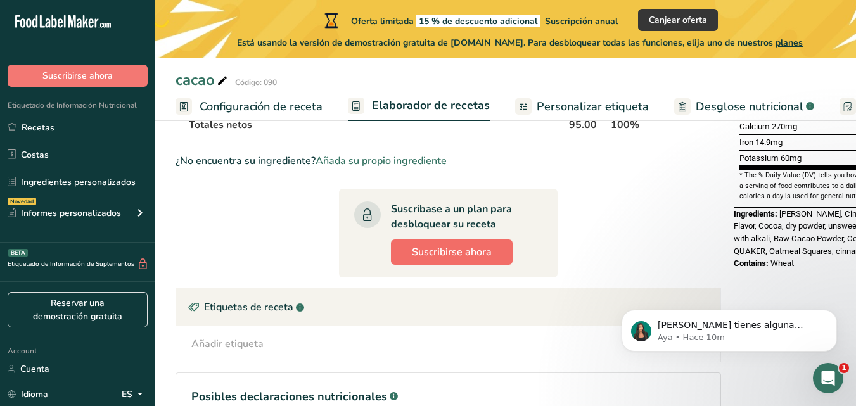
scroll to position [63, 0]
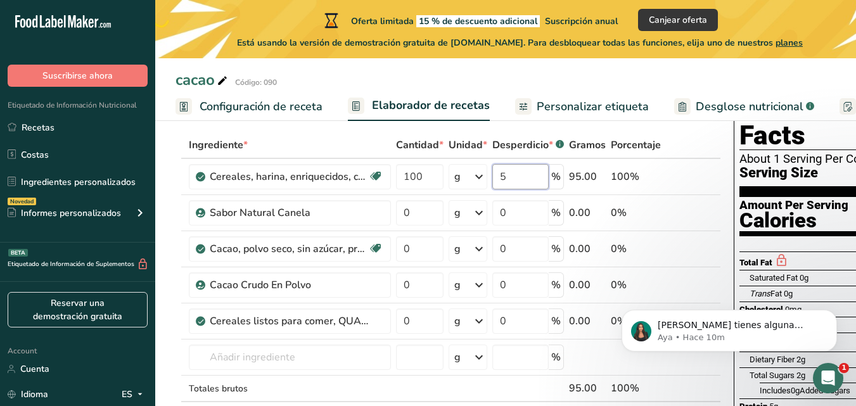
type input "5"
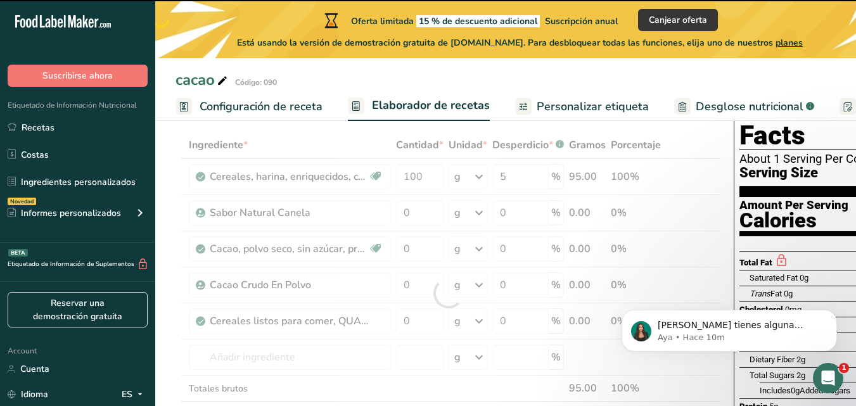
drag, startPoint x: 816, startPoint y: 244, endPoint x: 782, endPoint y: 246, distance: 33.6
click at [782, 246] on div "[PERSON_NAME] tienes alguna pregunta no dudes en consultarnos. ¡Estamos aquí pa…" at bounding box center [729, 272] width 233 height 158
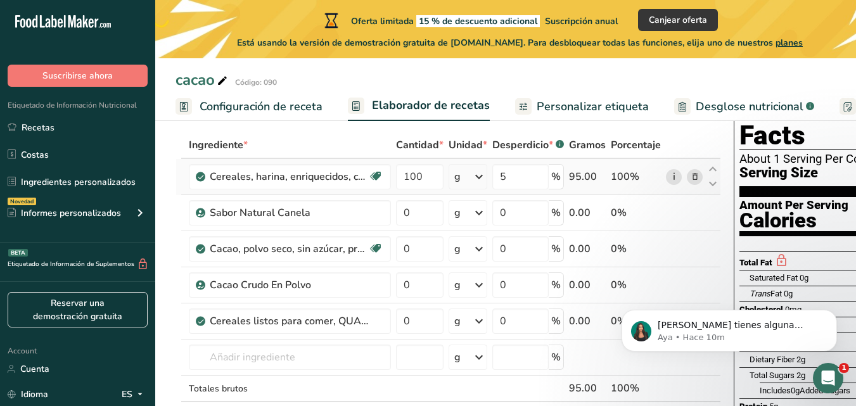
click at [676, 176] on link "i" at bounding box center [674, 177] width 16 height 16
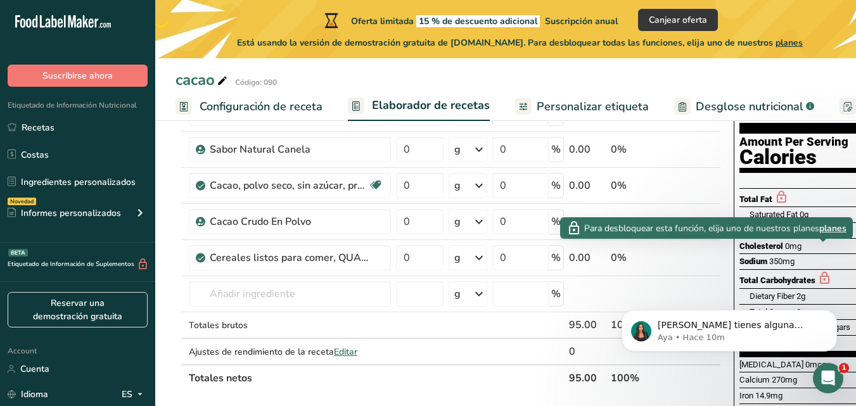
click at [808, 228] on span "Para desbloquear esta función, elija uno de nuestros planes" at bounding box center [701, 228] width 235 height 13
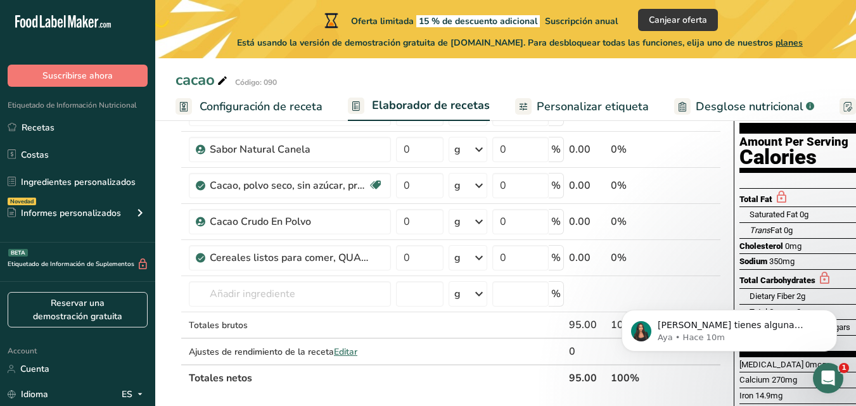
drag, startPoint x: 804, startPoint y: 266, endPoint x: 723, endPoint y: 265, distance: 80.5
click at [724, 265] on div "Añadir ingredientes Administrar receta Eliminar receta Duplicar receta Escalar …" at bounding box center [506, 397] width 660 height 759
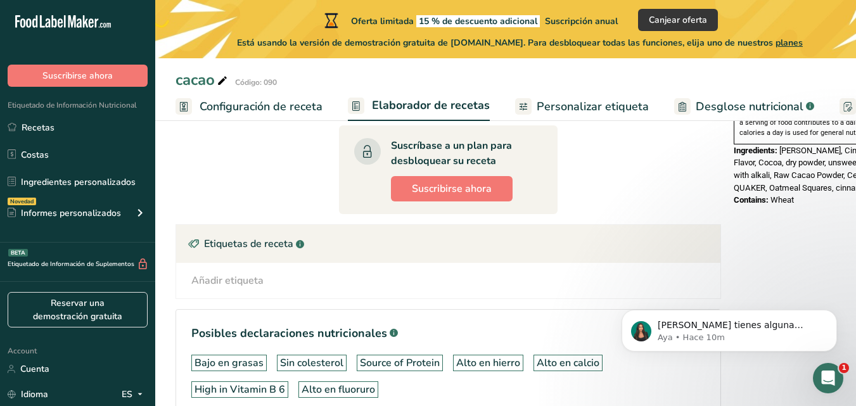
scroll to position [507, 0]
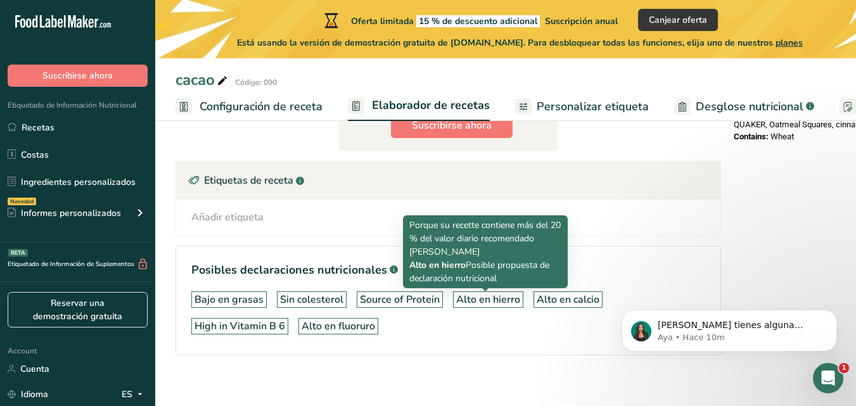
click at [471, 295] on div "Alto en hierro" at bounding box center [488, 299] width 64 height 15
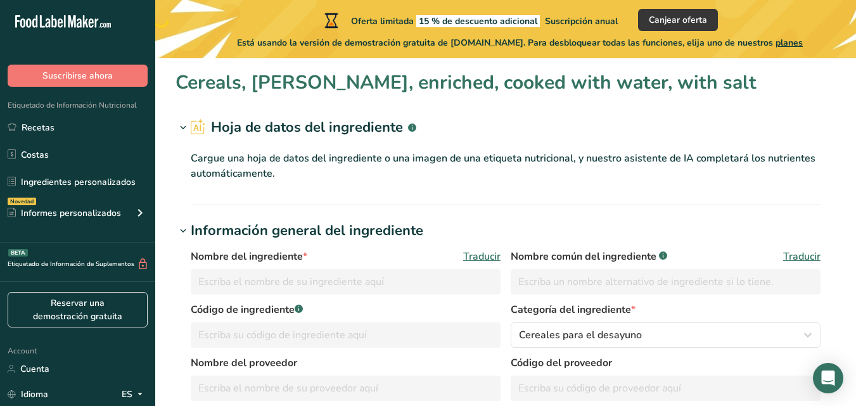
type input "Cereals, [PERSON_NAME], enriched, cooked with water, with salt"
type input "Farina"
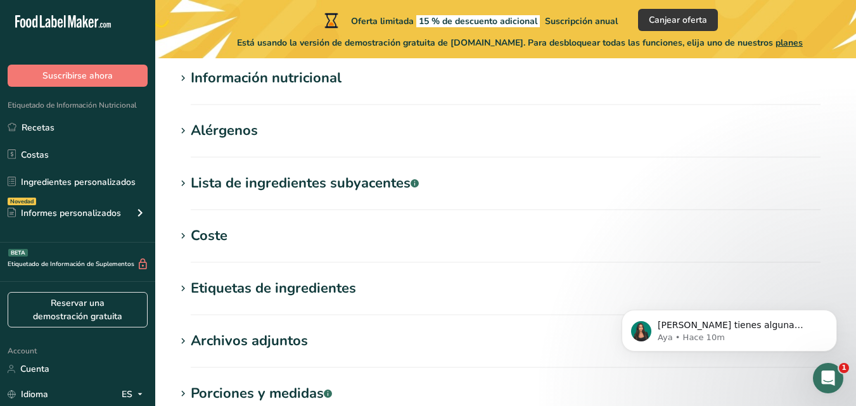
scroll to position [444, 0]
